Goal: Find specific page/section: Find specific page/section

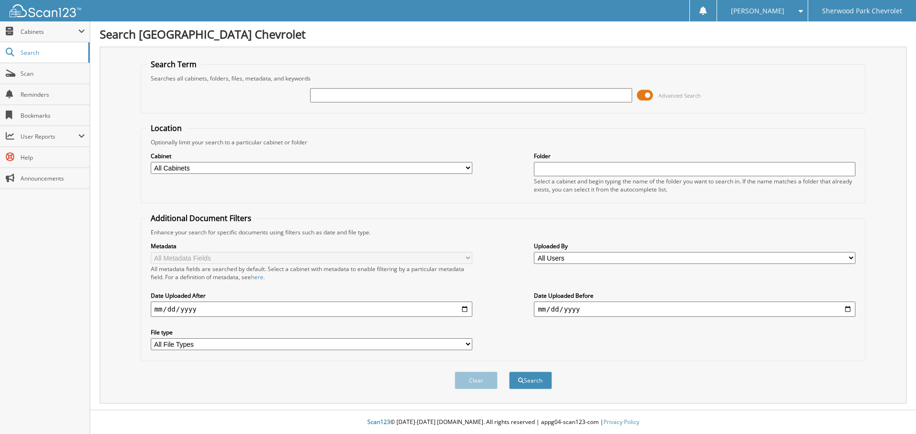
click at [344, 95] on input "text" at bounding box center [470, 95] width 321 height 14
type input "583217"
click at [509, 372] on button "Search" at bounding box center [530, 381] width 43 height 18
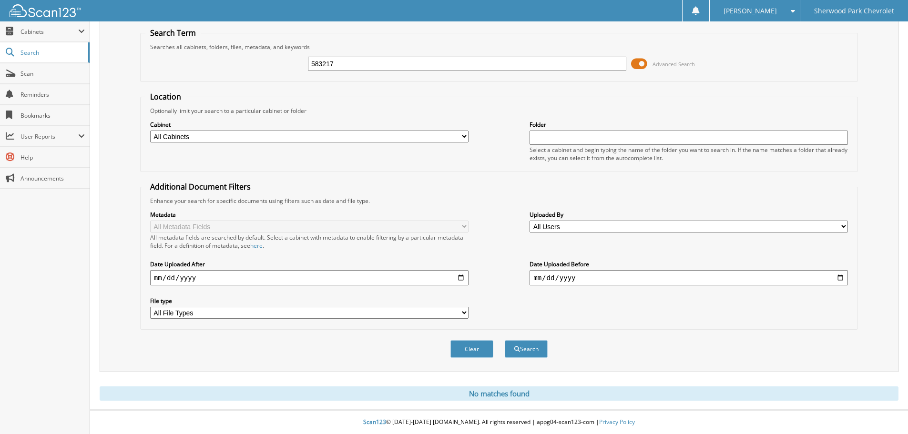
scroll to position [32, 0]
click at [340, 59] on input "583217" at bounding box center [467, 64] width 319 height 14
type input "585232"
click at [505, 340] on button "Search" at bounding box center [526, 349] width 43 height 18
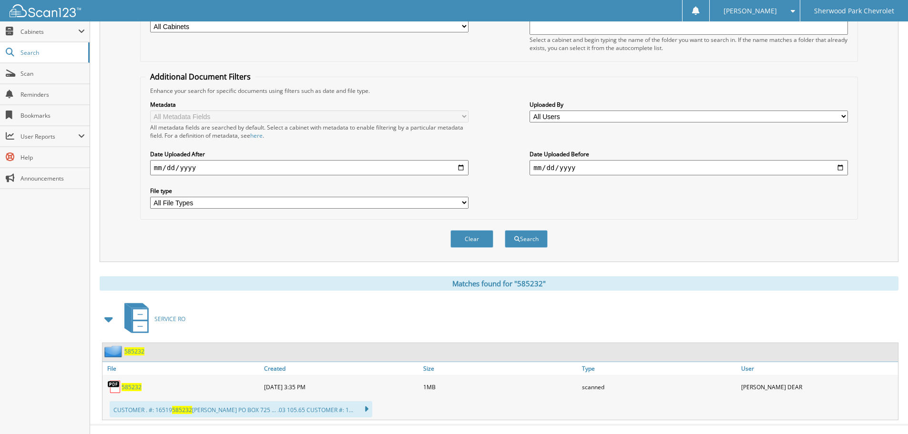
scroll to position [157, 0]
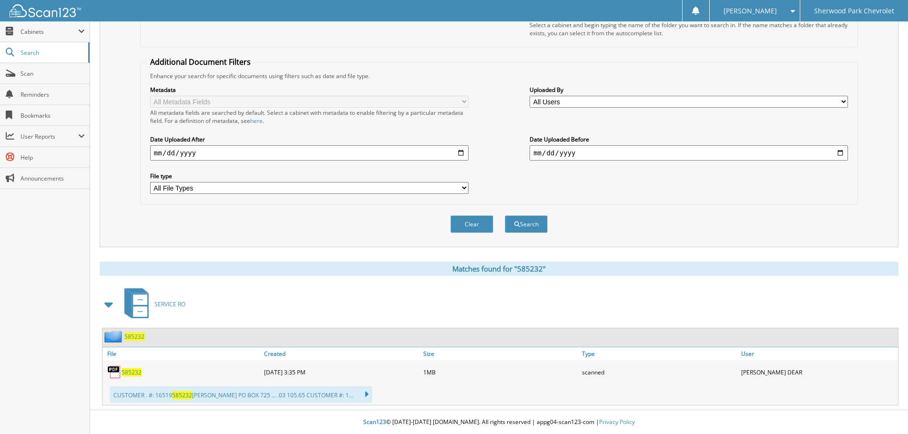
click at [130, 335] on span "585232" at bounding box center [134, 337] width 20 height 8
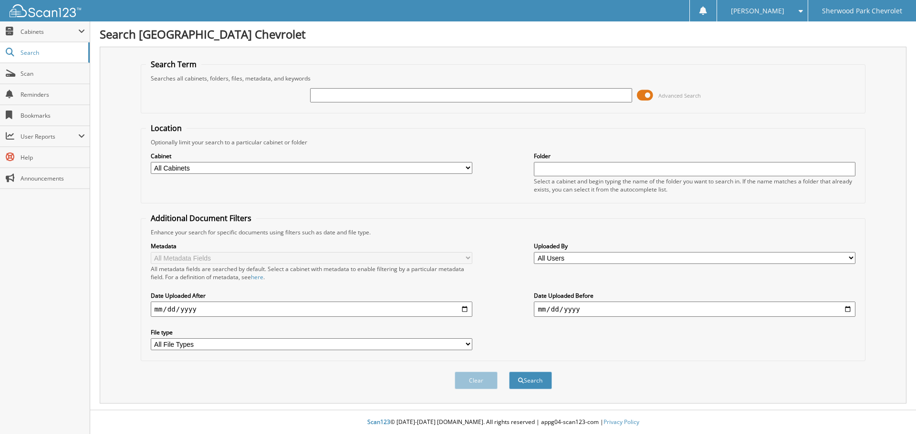
click at [333, 93] on input "text" at bounding box center [470, 95] width 321 height 14
type input "581979"
click at [509, 372] on button "Search" at bounding box center [530, 381] width 43 height 18
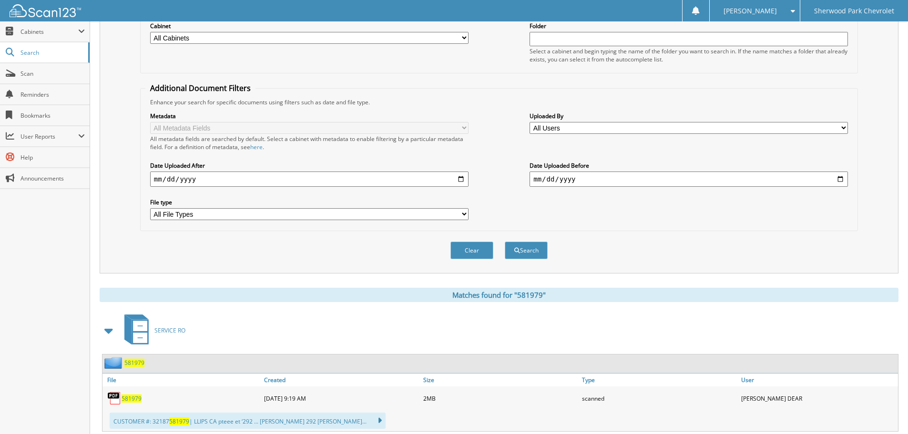
scroll to position [143, 0]
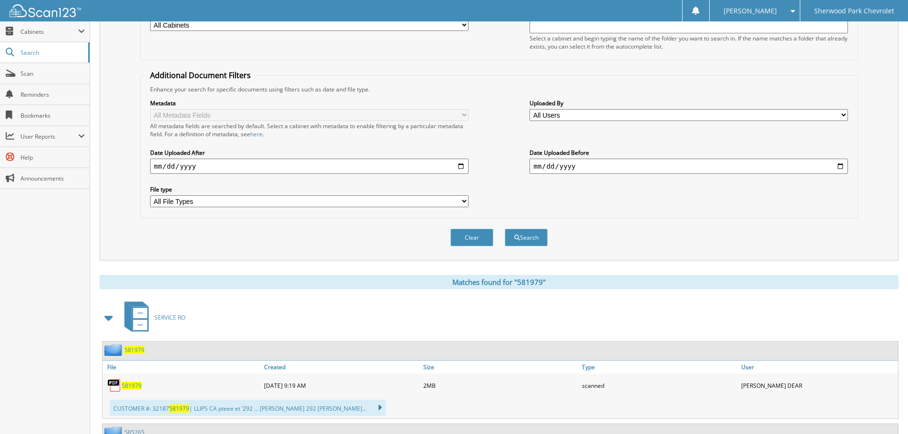
click at [126, 349] on span "581979" at bounding box center [134, 350] width 20 height 8
